Goal: Task Accomplishment & Management: Manage account settings

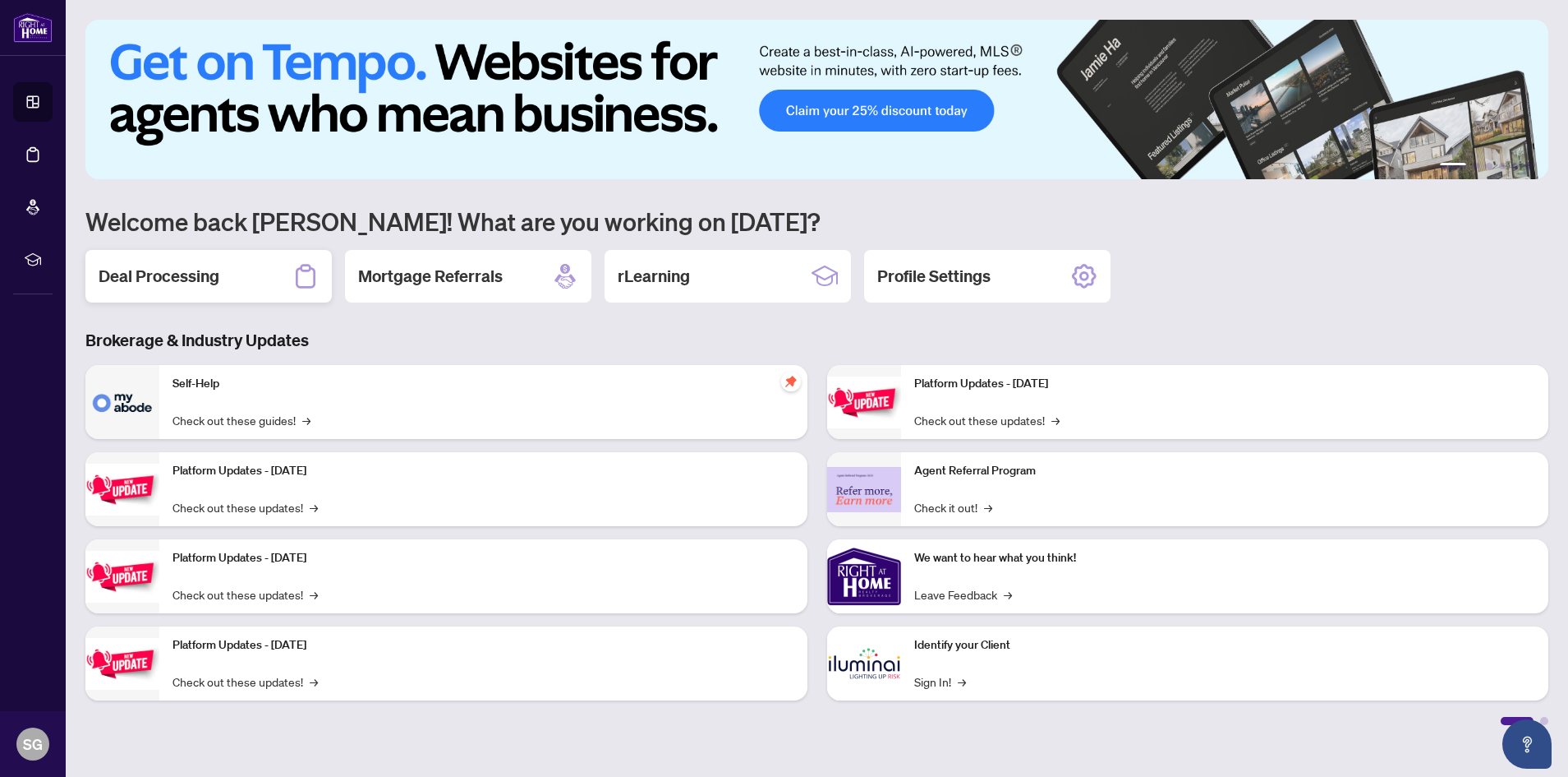
click at [202, 277] on h2 "Deal Processing" at bounding box center [159, 277] width 121 height 23
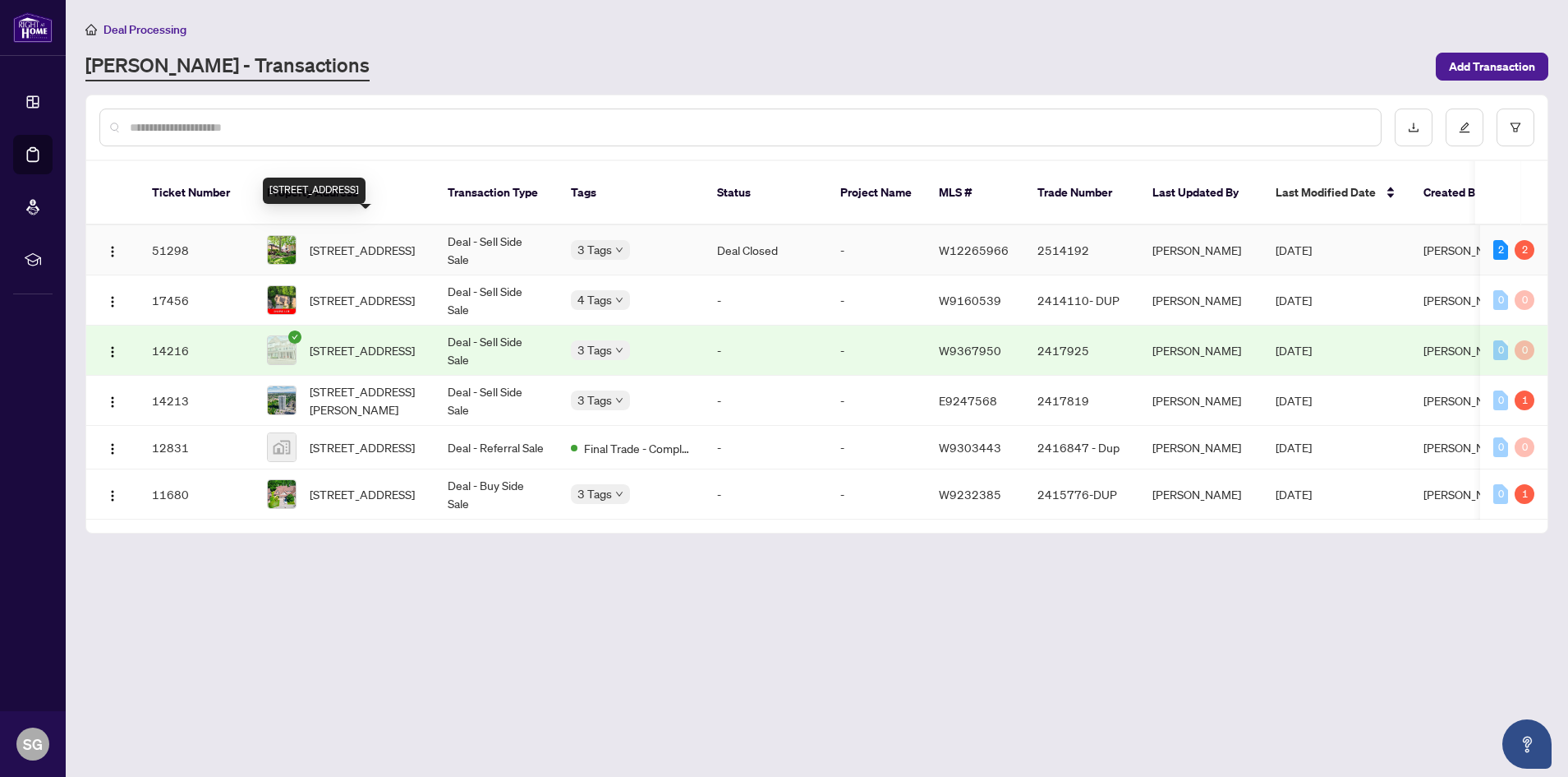
click at [365, 241] on span "[STREET_ADDRESS]" at bounding box center [362, 249] width 105 height 18
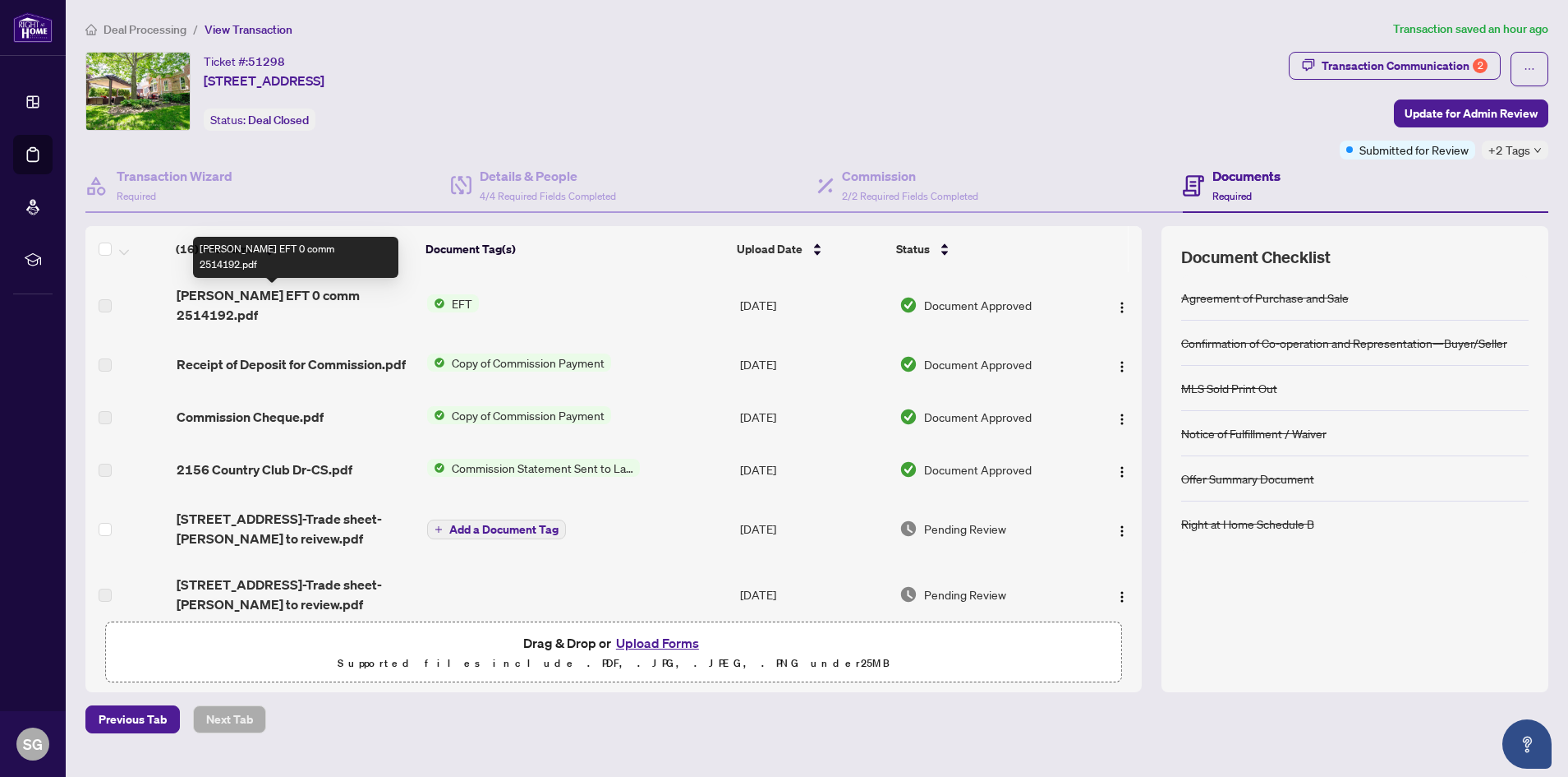
click at [215, 302] on span "[PERSON_NAME] EFT 0 comm 2514192.pdf" at bounding box center [295, 305] width 238 height 40
click at [505, 354] on span "Copy of Commission Payment" at bounding box center [528, 363] width 166 height 18
click at [446, 294] on span "EFT" at bounding box center [462, 303] width 33 height 18
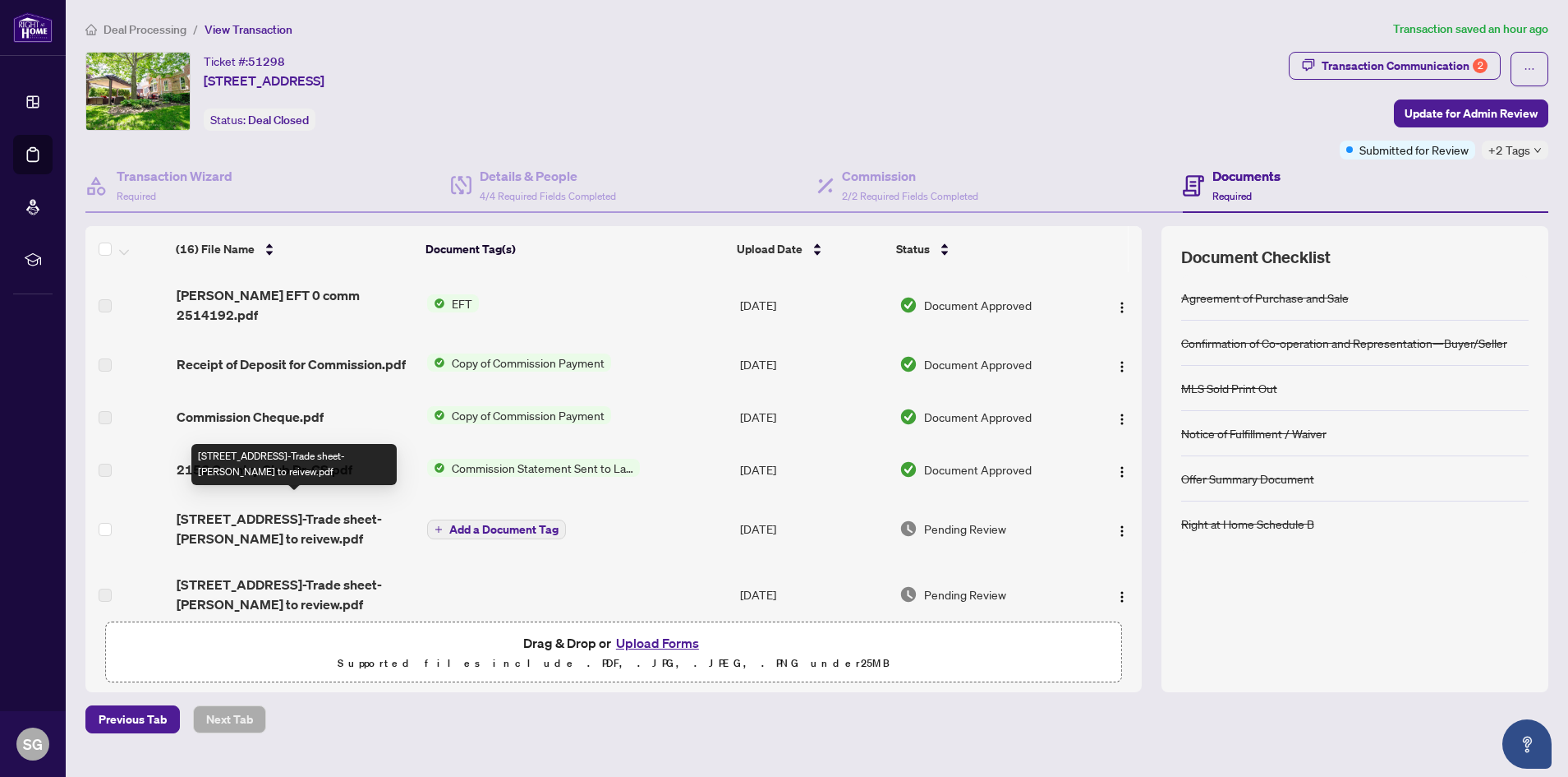
click at [260, 509] on span "[STREET_ADDRESS]-Trade sheet-[PERSON_NAME] to reivew.pdf" at bounding box center [295, 529] width 238 height 40
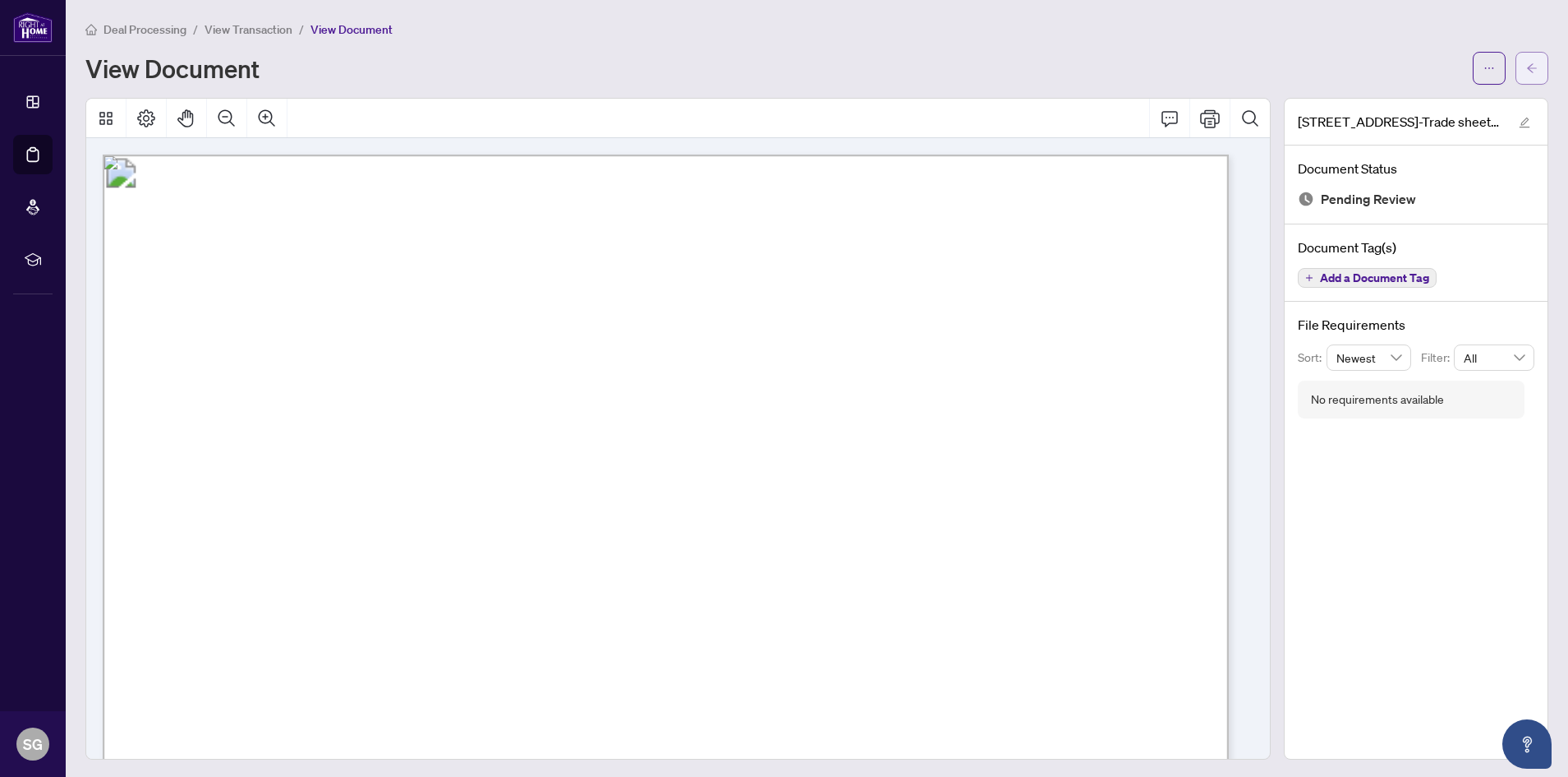
click at [1527, 66] on icon "arrow-left" at bounding box center [1532, 68] width 11 height 11
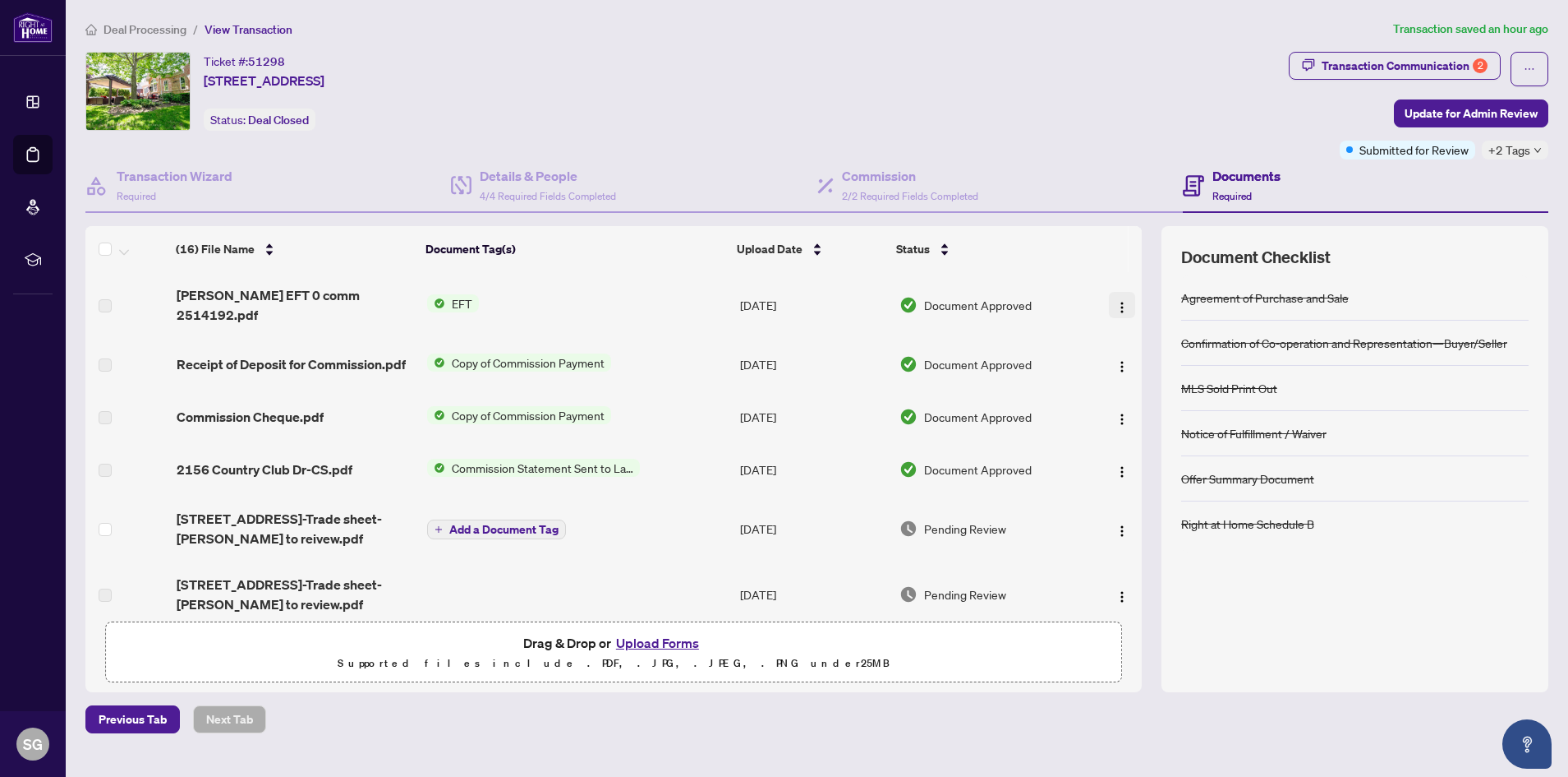
click at [1116, 301] on img "button" at bounding box center [1122, 307] width 13 height 13
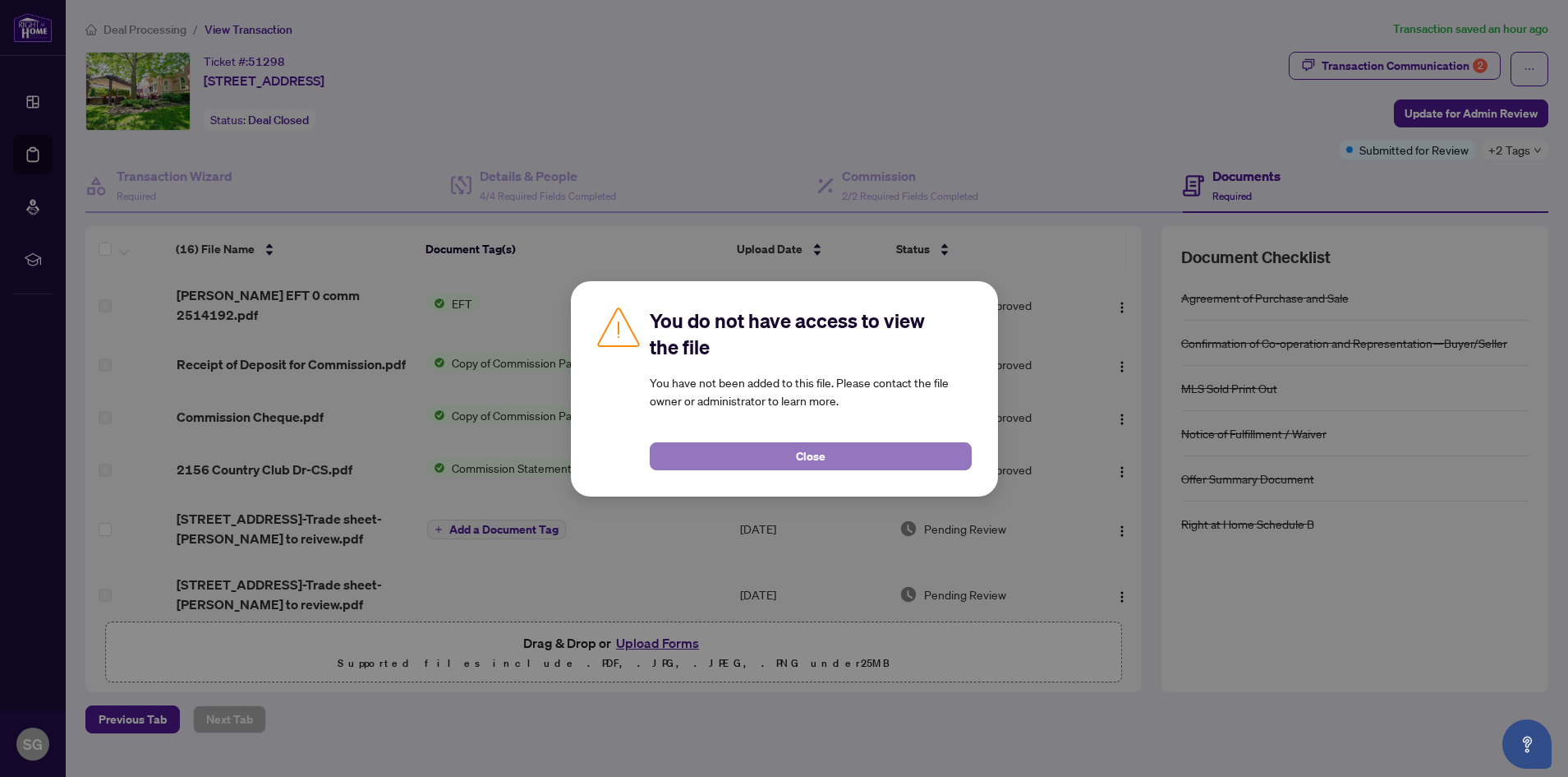
click at [850, 460] on button "Close" at bounding box center [811, 457] width 322 height 28
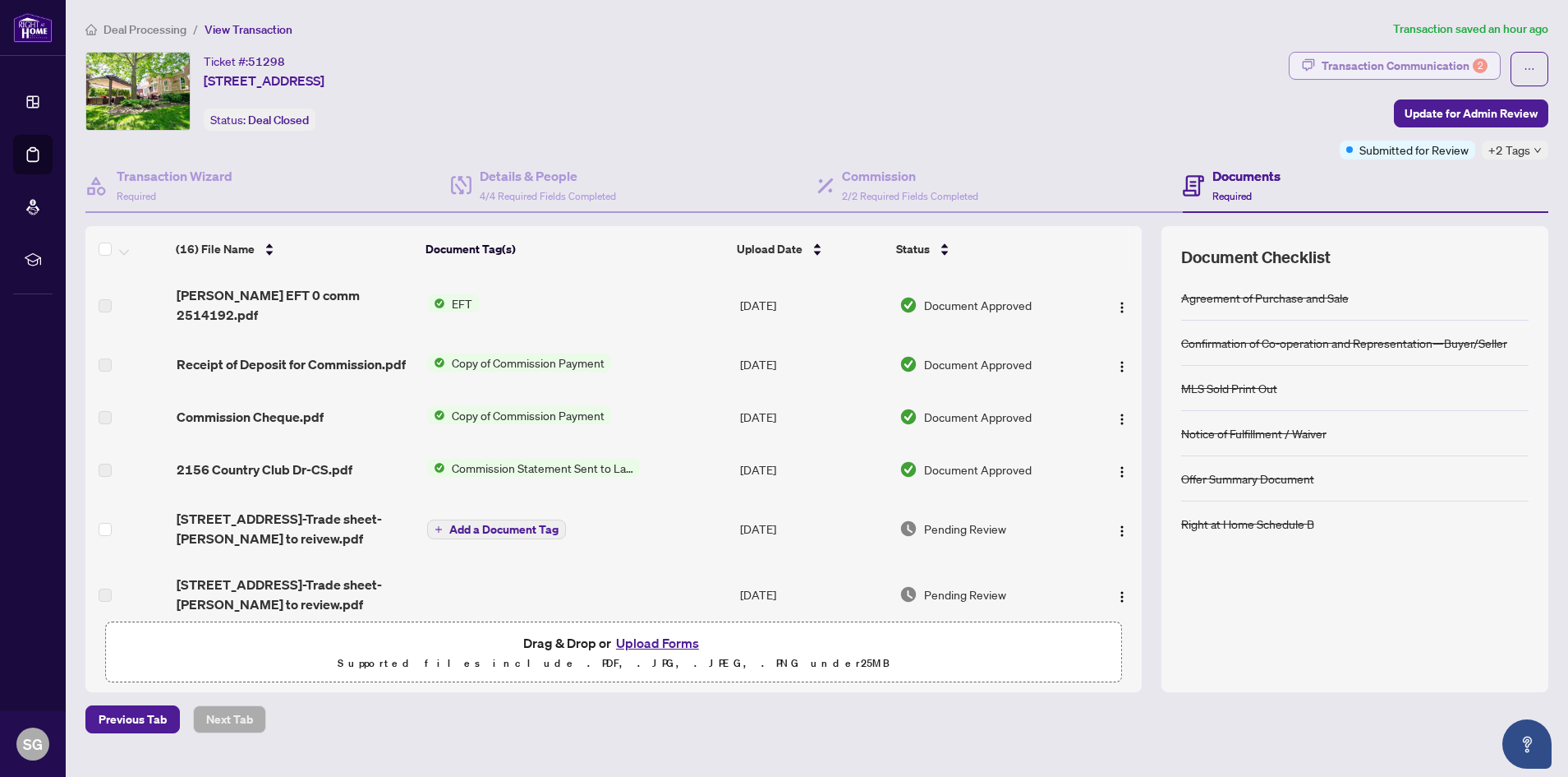
click at [1355, 65] on div "Transaction Communication 2" at bounding box center [1405, 66] width 166 height 26
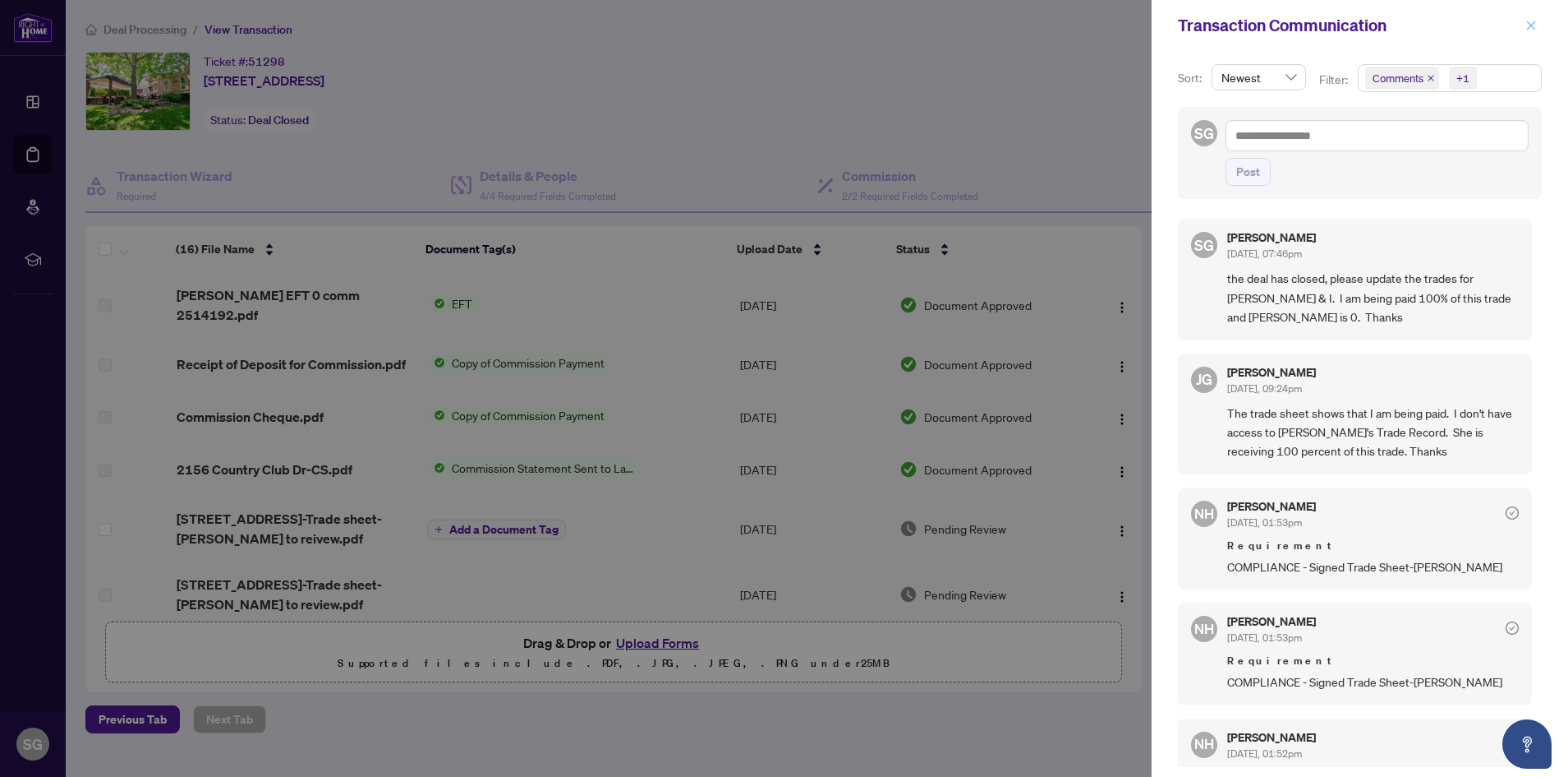
click at [1529, 19] on icon "close" at bounding box center [1531, 25] width 11 height 11
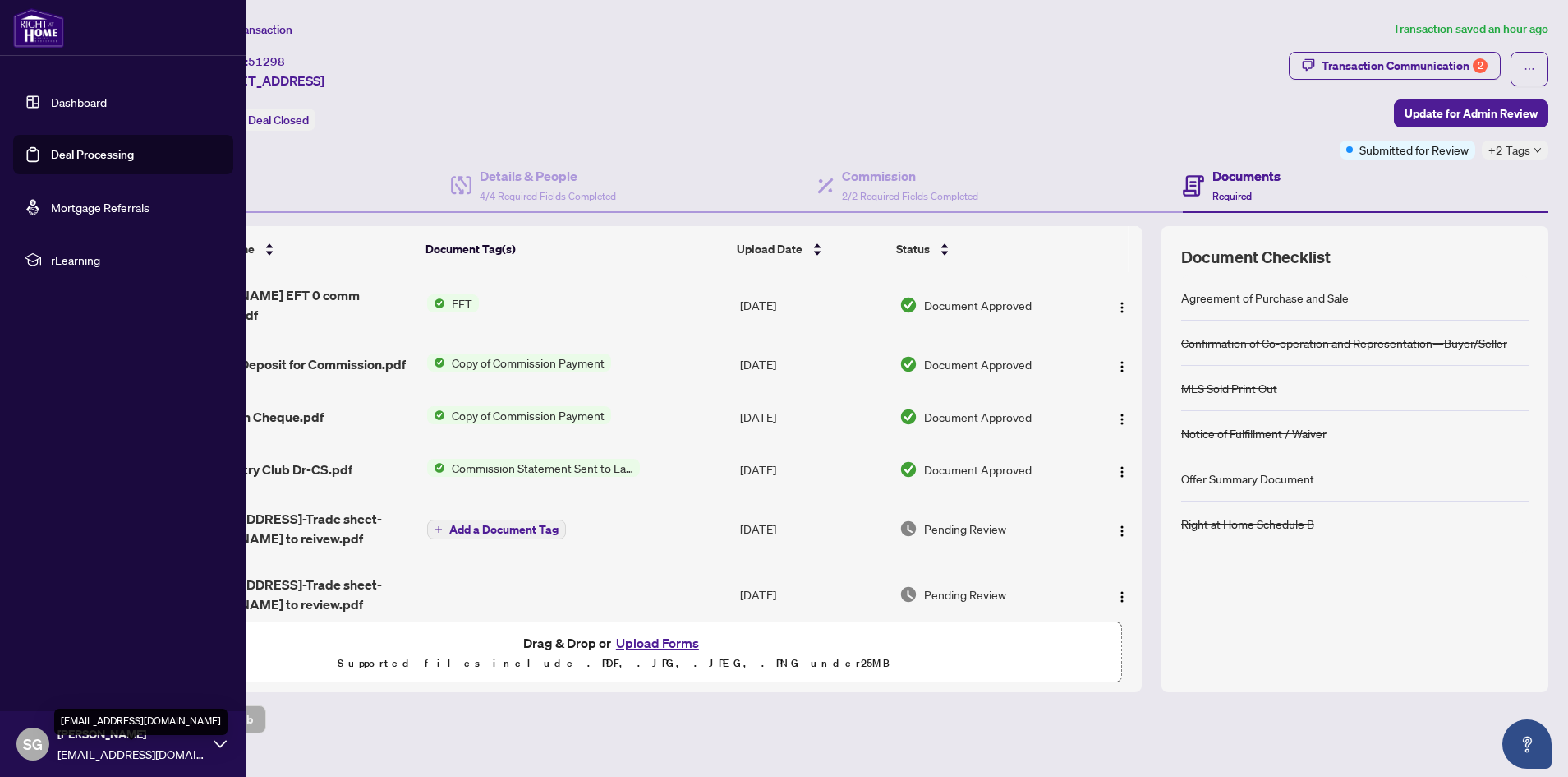
click at [94, 745] on span "[EMAIL_ADDRESS][DOMAIN_NAME]" at bounding box center [132, 753] width 148 height 18
click at [70, 639] on span "Logout" at bounding box center [66, 646] width 37 height 26
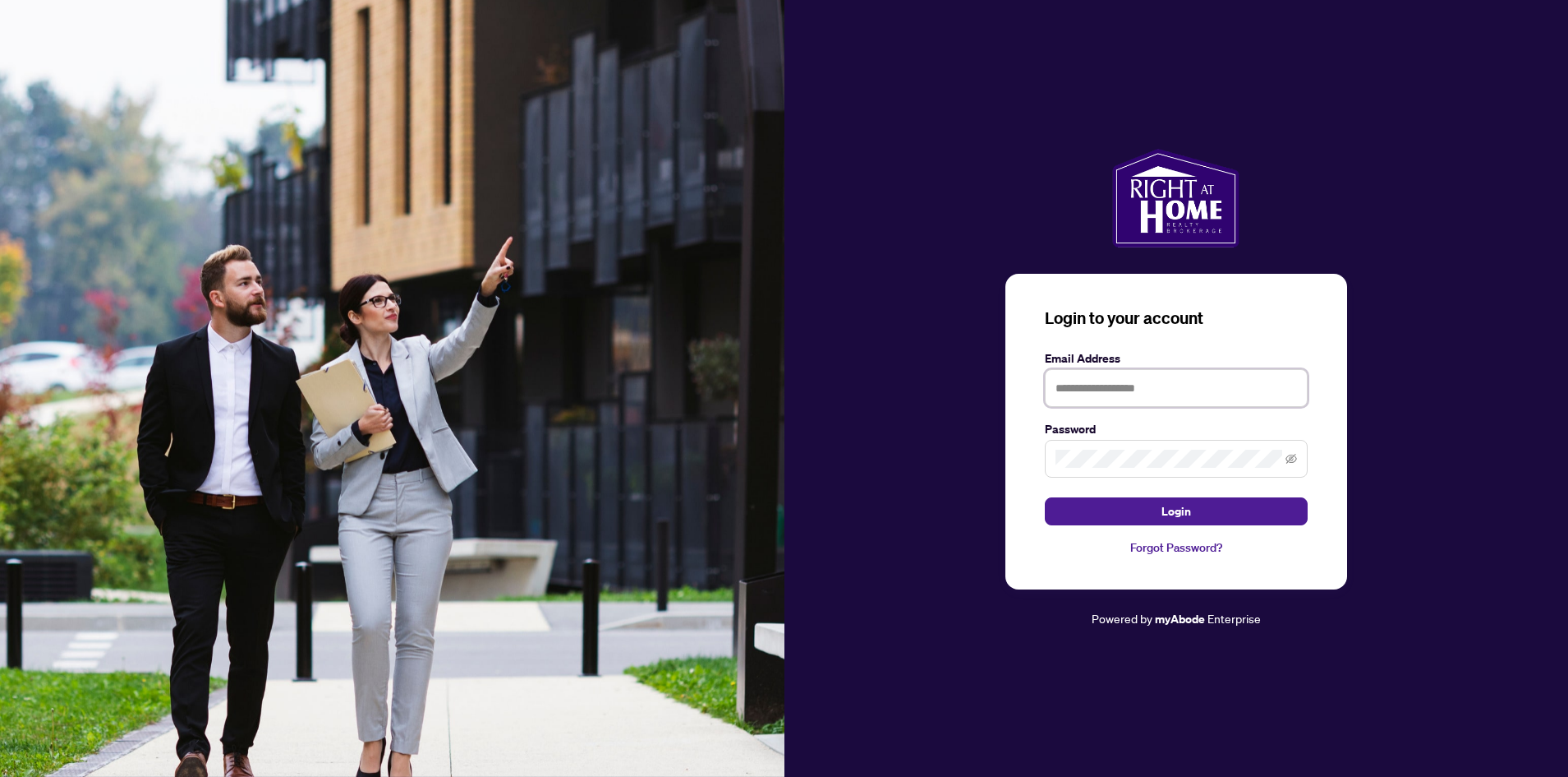
click at [1077, 396] on input "text" at bounding box center [1177, 387] width 263 height 38
click at [1090, 510] on button "Login" at bounding box center [1177, 511] width 263 height 28
click at [1167, 505] on span "Login" at bounding box center [1177, 511] width 30 height 26
click at [1156, 388] on input "**********" at bounding box center [1177, 387] width 263 height 38
type input "**********"
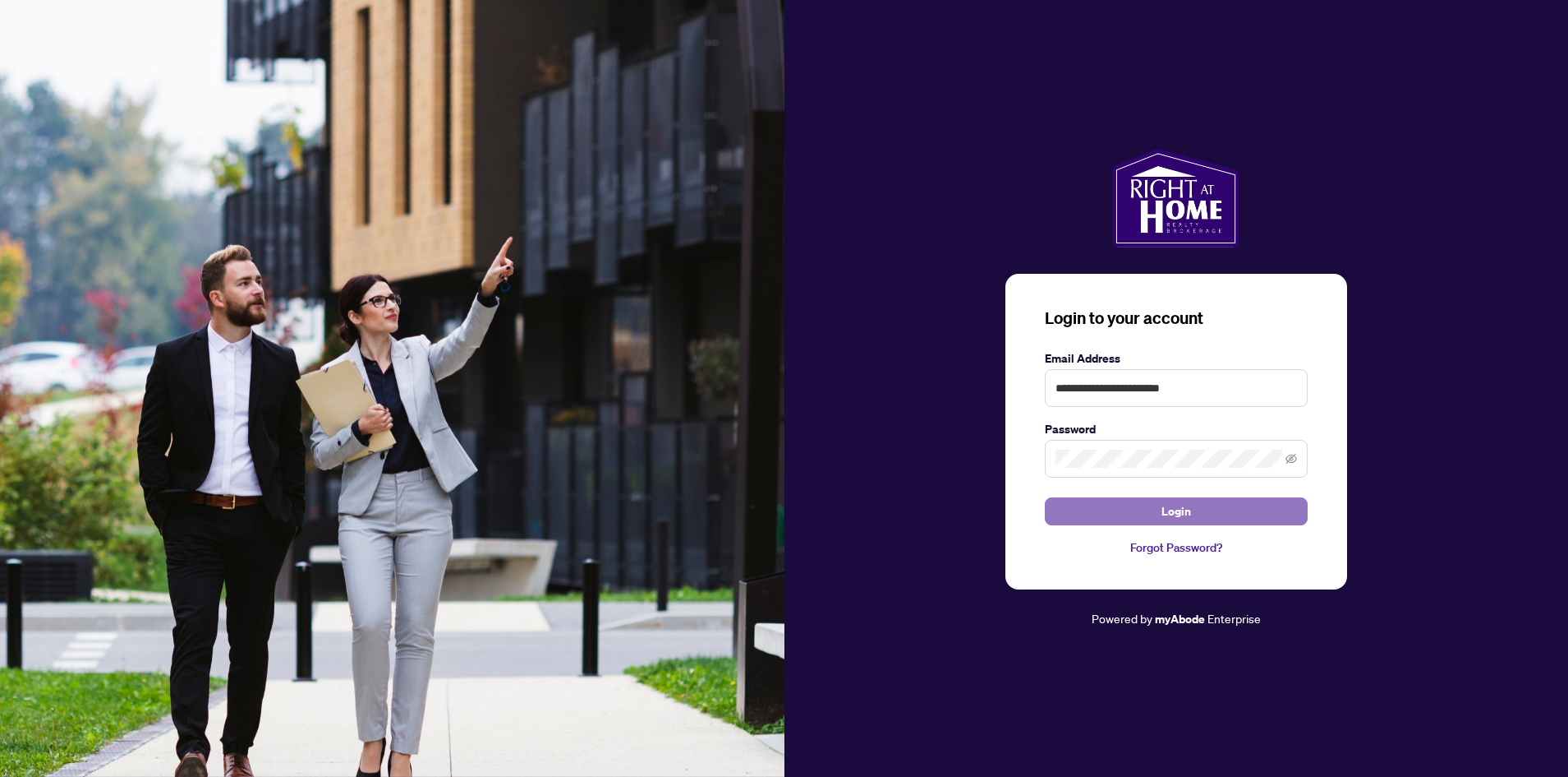
click at [1215, 506] on button "Login" at bounding box center [1177, 511] width 263 height 28
